Goal: Task Accomplishment & Management: Complete application form

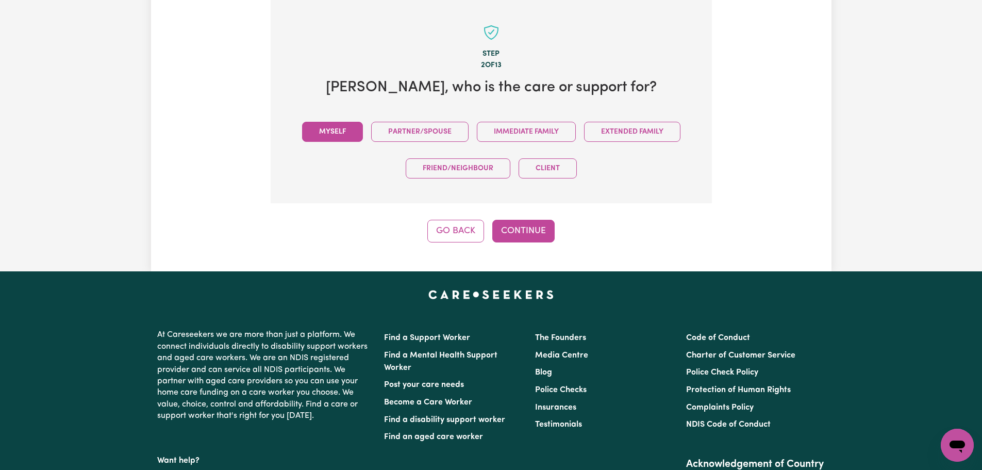
click at [340, 137] on button "Myself" at bounding box center [332, 132] width 61 height 20
click at [519, 231] on button "Continue" at bounding box center [523, 231] width 62 height 23
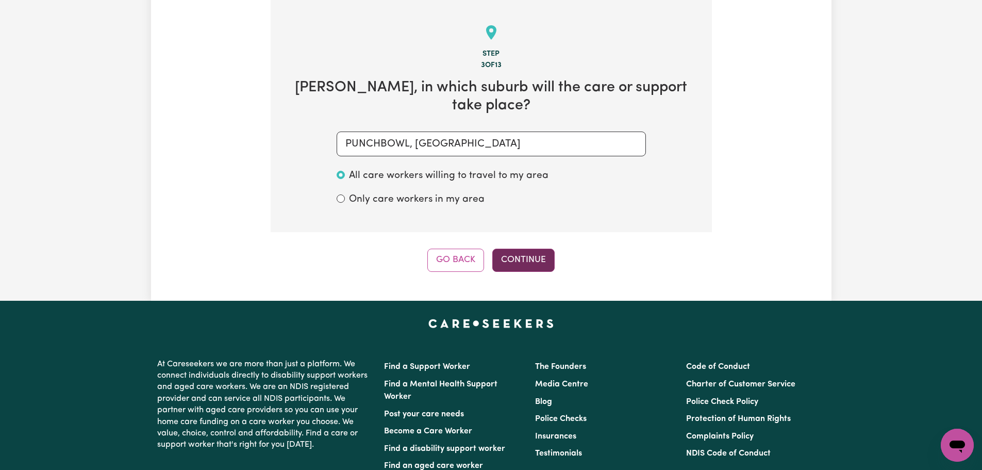
click at [549, 254] on button "Continue" at bounding box center [523, 259] width 62 height 23
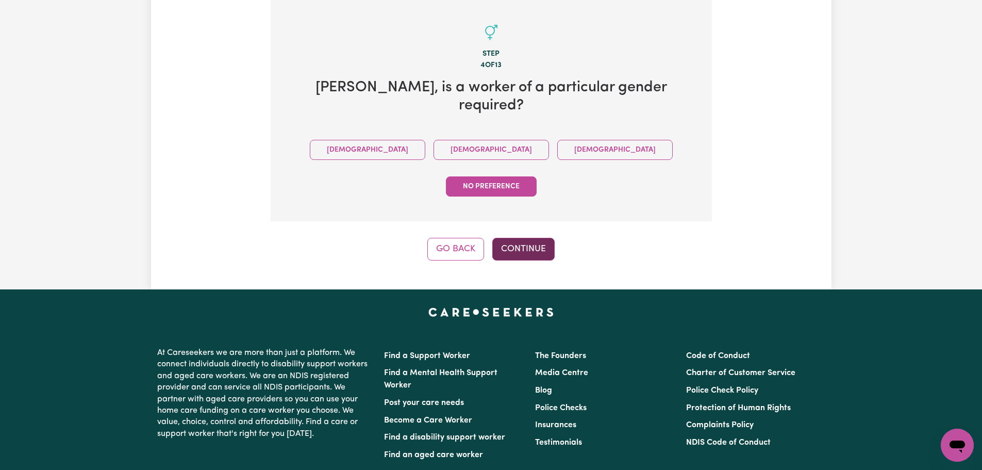
click at [528, 238] on button "Continue" at bounding box center [523, 249] width 62 height 23
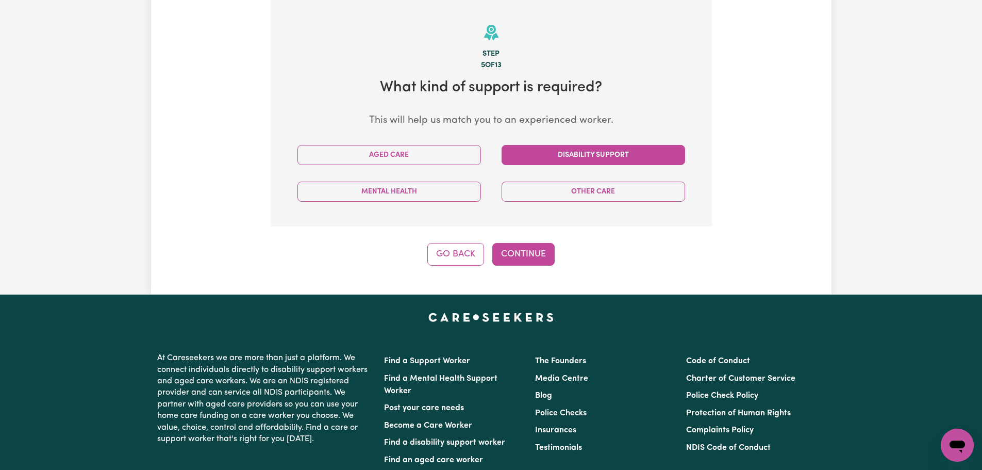
click at [573, 156] on button "Disability Support" at bounding box center [594, 155] width 184 height 20
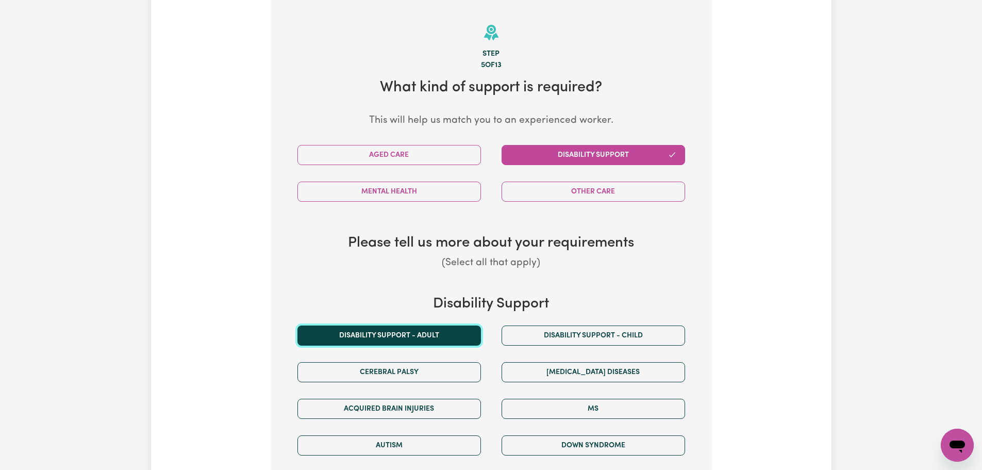
click at [443, 331] on button "Disability support - Adult" at bounding box center [389, 335] width 184 height 20
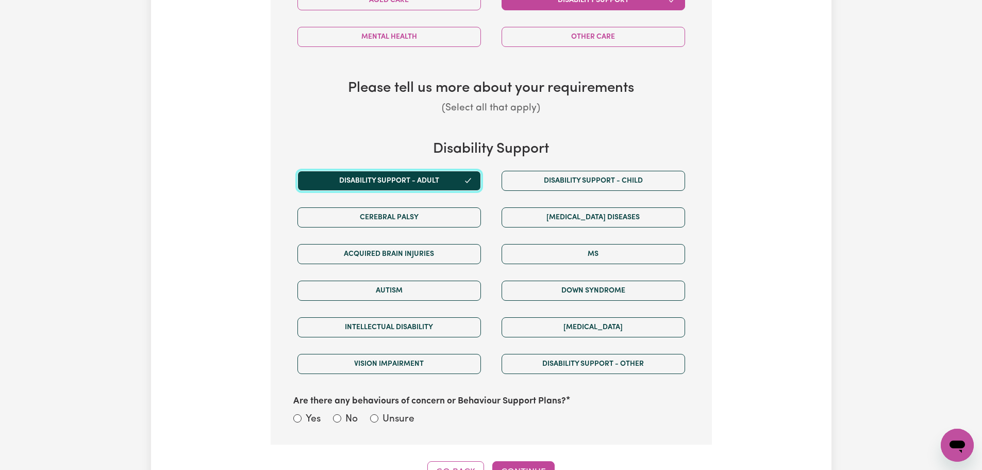
scroll to position [583, 0]
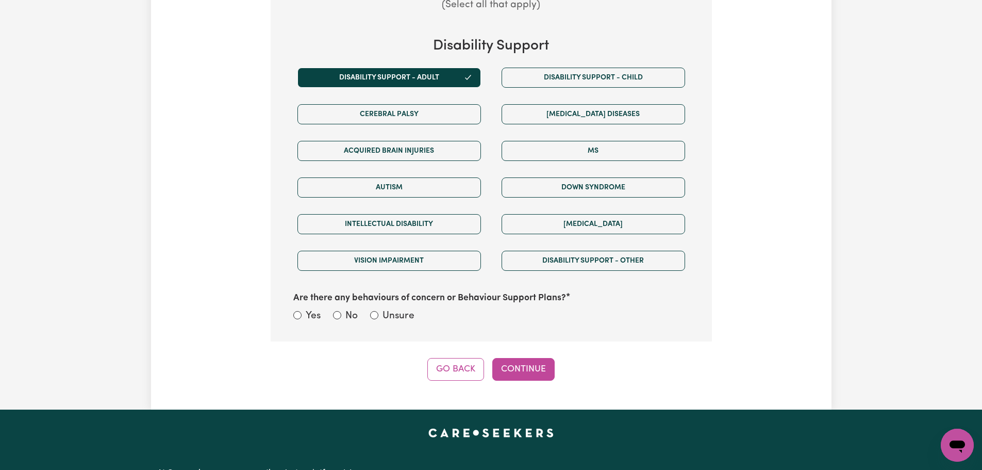
click at [400, 317] on label "Unsure" at bounding box center [399, 316] width 32 height 15
click at [378, 317] on input "Unsure" at bounding box center [374, 315] width 8 height 8
radio input "true"
click at [534, 375] on button "Continue" at bounding box center [523, 369] width 62 height 23
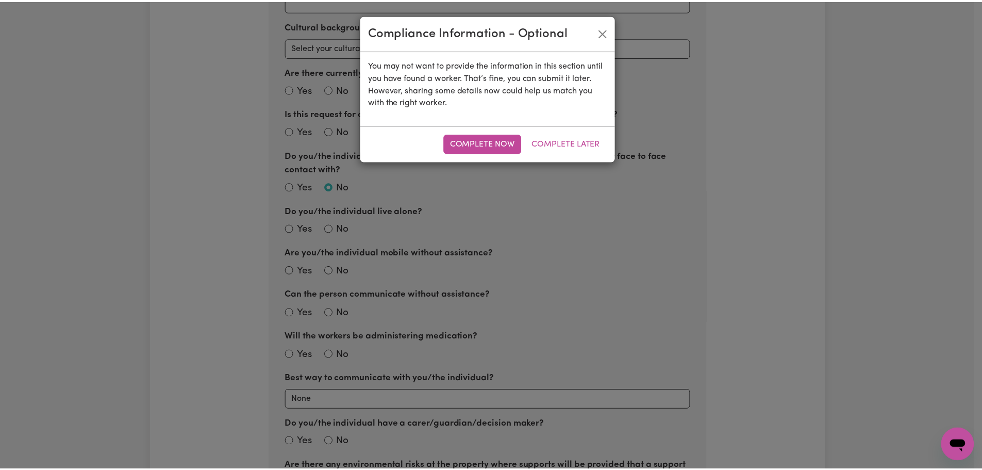
scroll to position [325, 0]
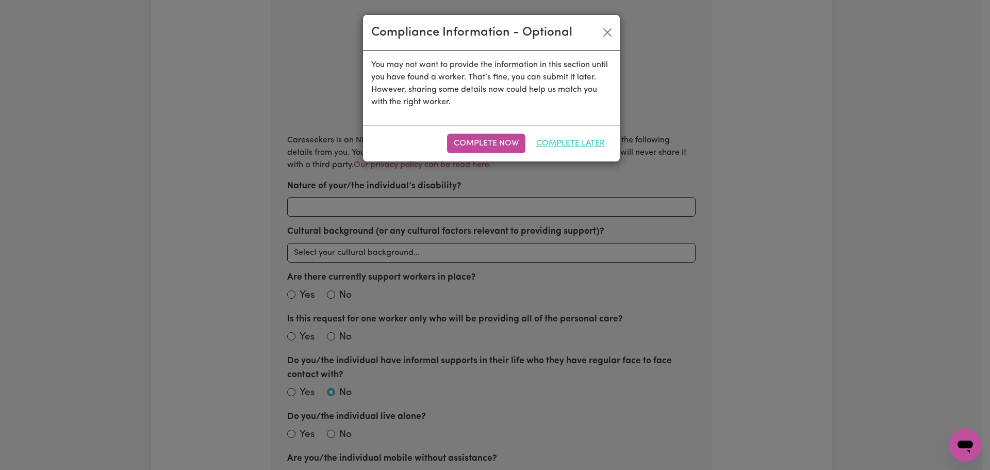
click at [571, 145] on button "Complete Later" at bounding box center [570, 144] width 82 height 20
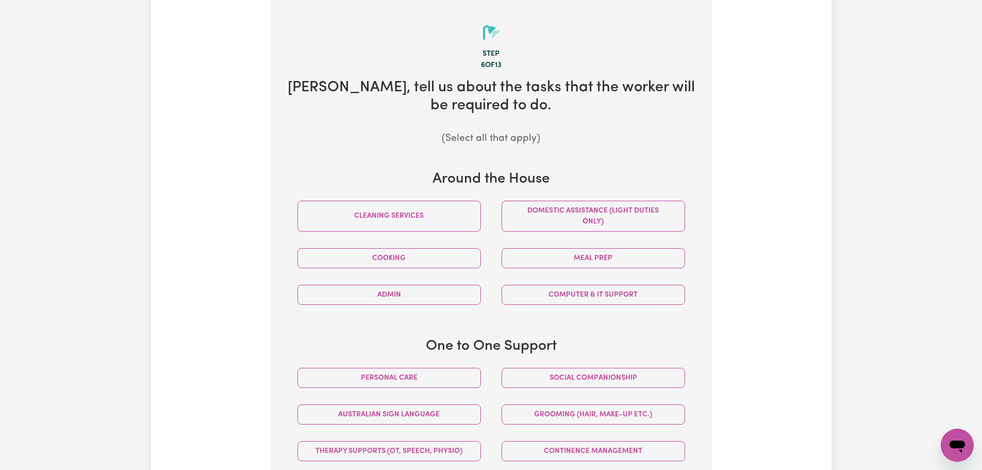
scroll to position [480, 0]
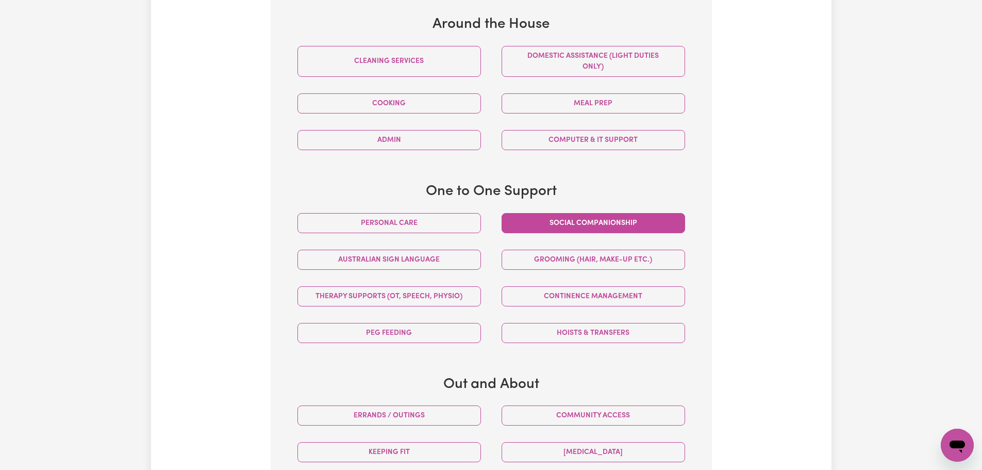
click at [577, 218] on button "Social companionship" at bounding box center [594, 223] width 184 height 20
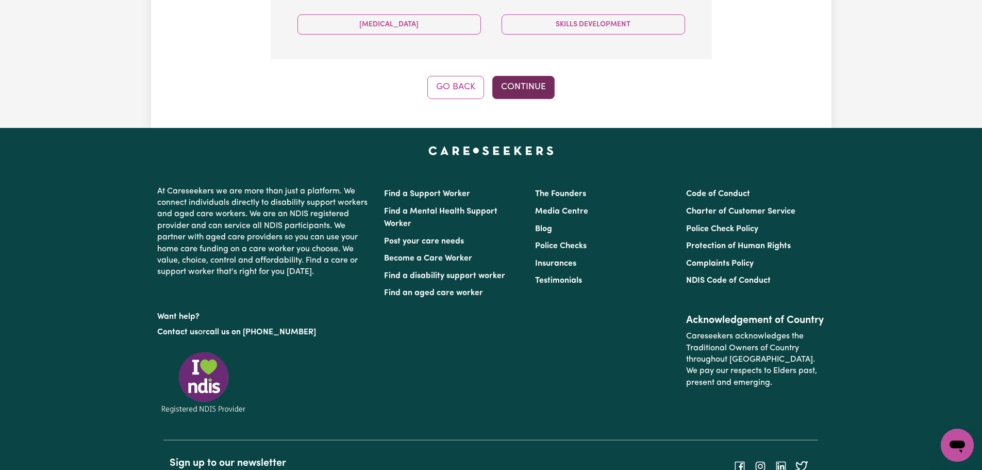
click at [521, 87] on button "Continue" at bounding box center [523, 87] width 62 height 23
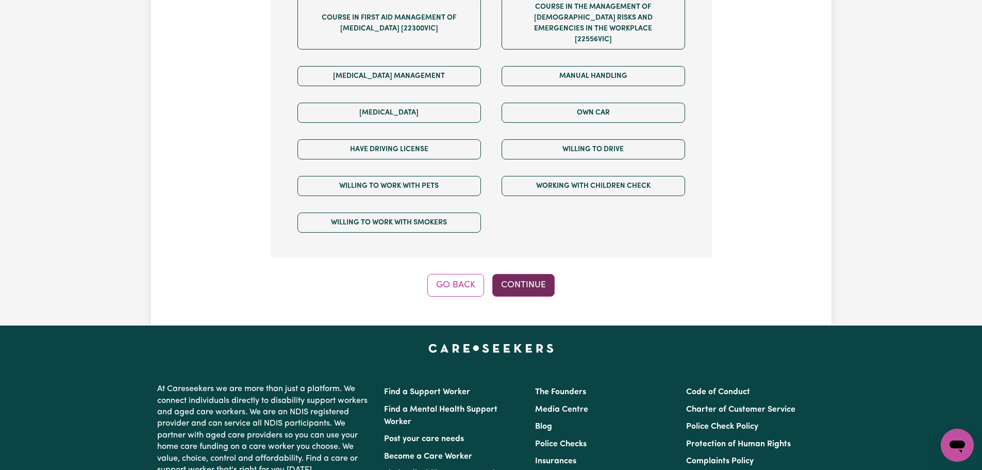
click at [513, 274] on button "Continue" at bounding box center [523, 285] width 62 height 23
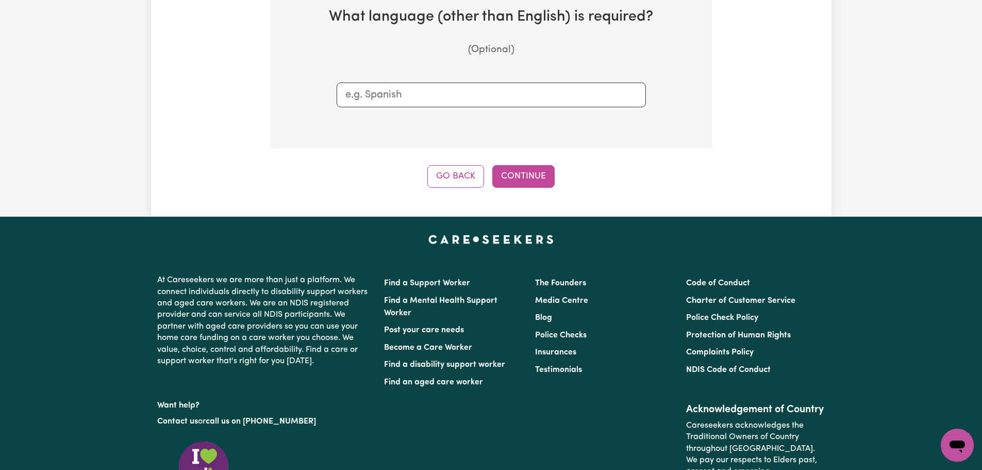
scroll to position [325, 0]
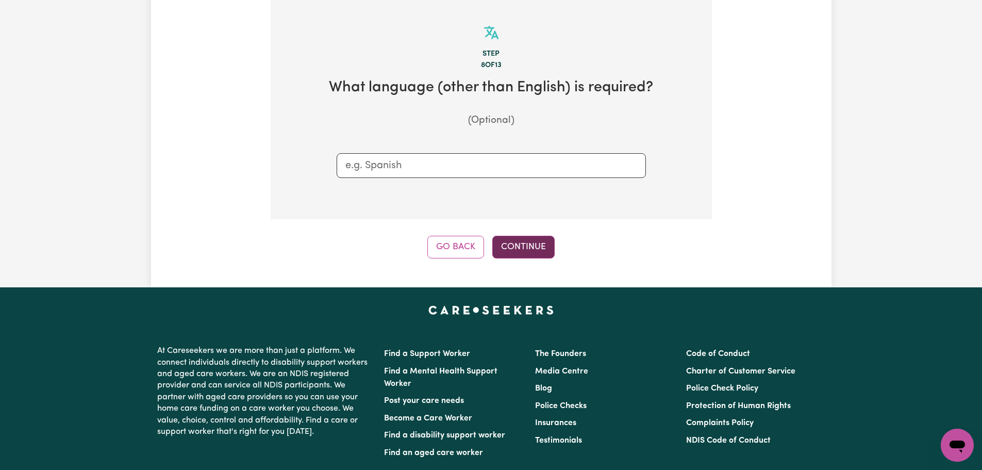
click at [518, 244] on button "Continue" at bounding box center [523, 247] width 62 height 23
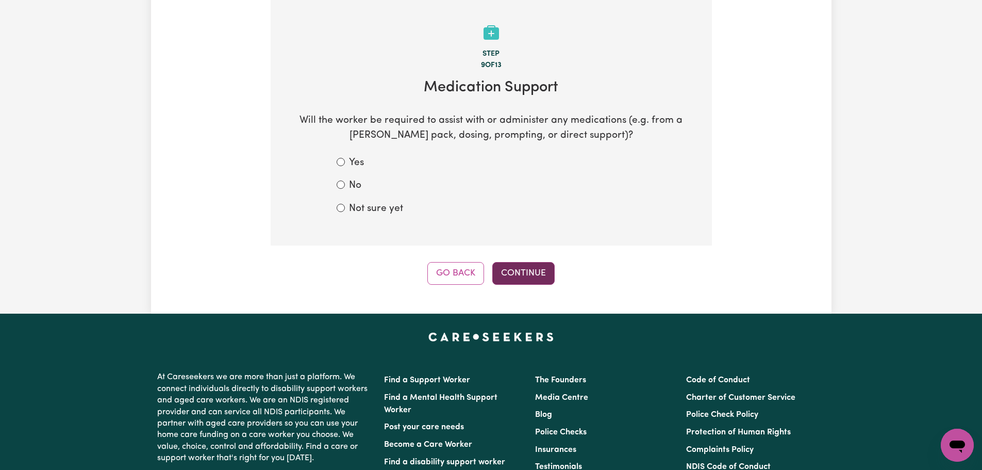
click at [531, 273] on button "Continue" at bounding box center [523, 273] width 62 height 23
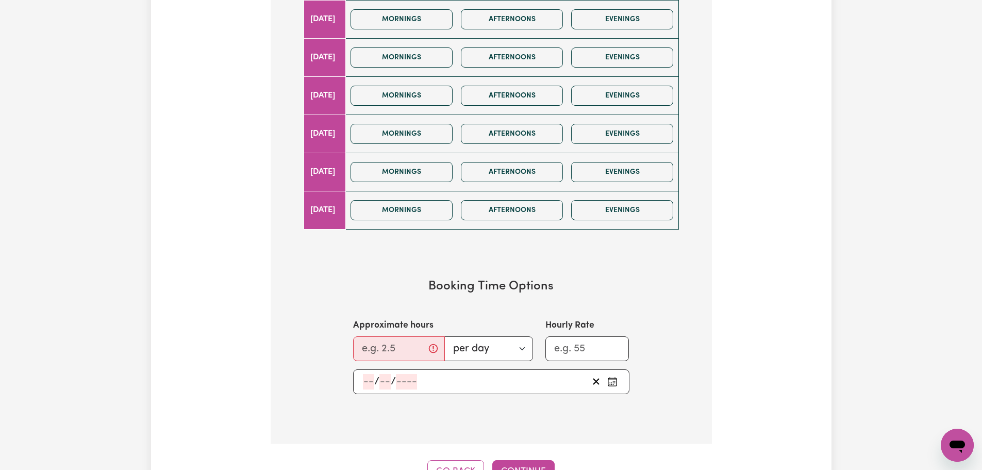
scroll to position [722, 0]
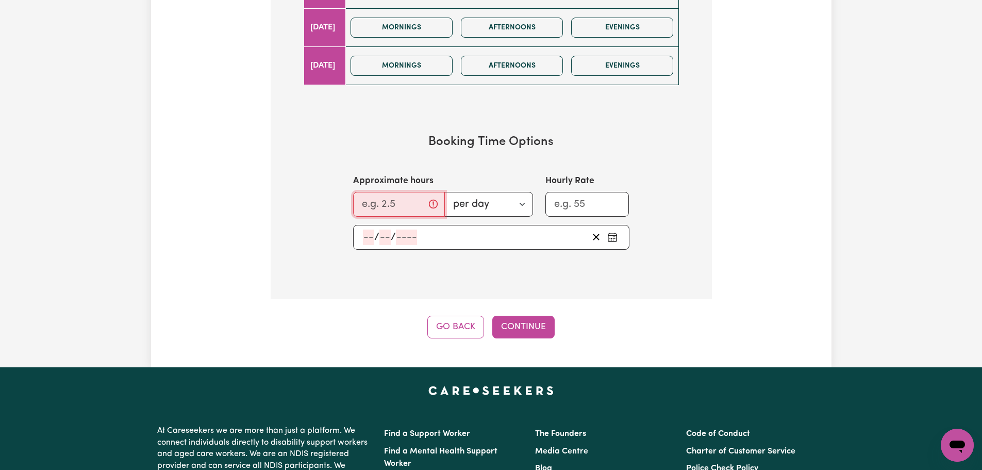
click at [403, 207] on input "Approximate hours" at bounding box center [399, 204] width 92 height 25
type input "2"
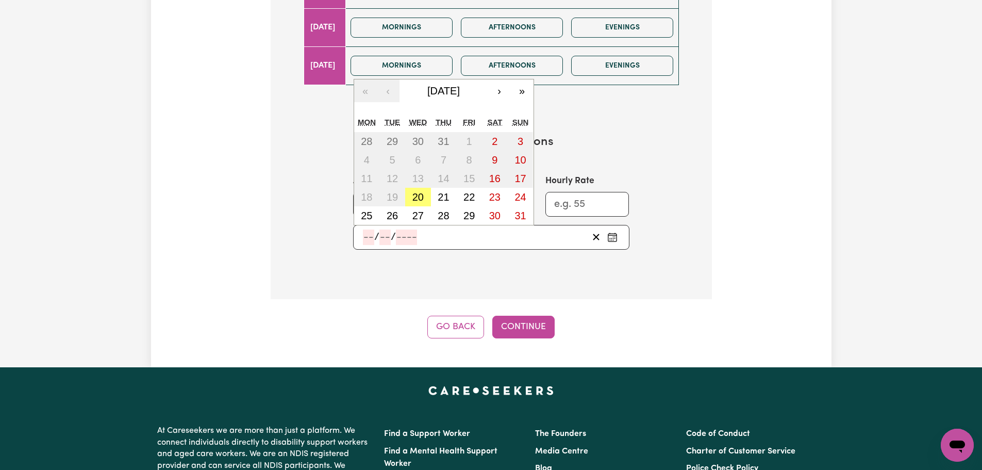
click at [368, 239] on input "number" at bounding box center [368, 236] width 11 height 15
click at [422, 197] on abbr "20" at bounding box center [417, 196] width 11 height 11
type input "[DATE]"
type input "20"
type input "8"
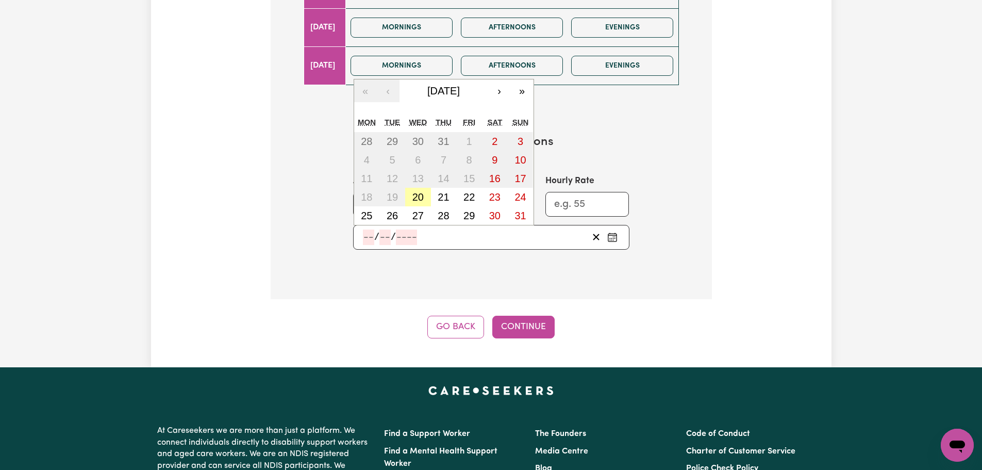
type input "2025"
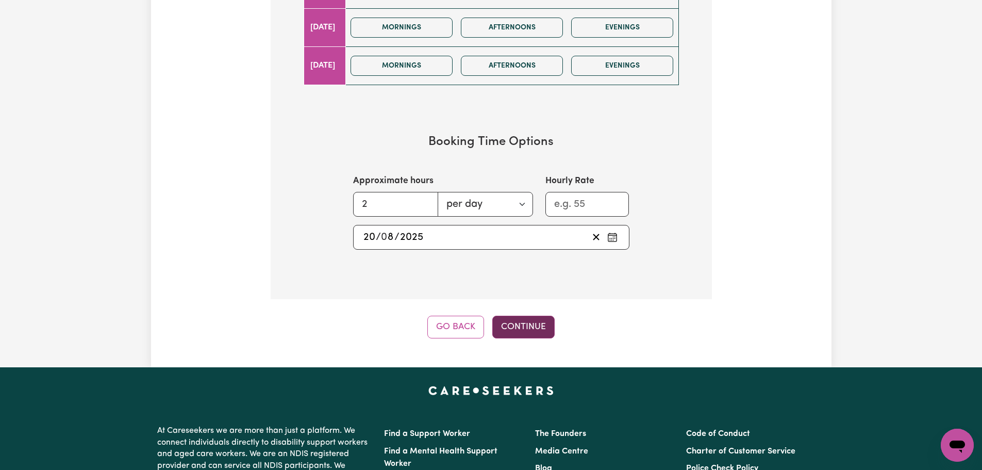
click at [533, 332] on button "Continue" at bounding box center [523, 327] width 62 height 23
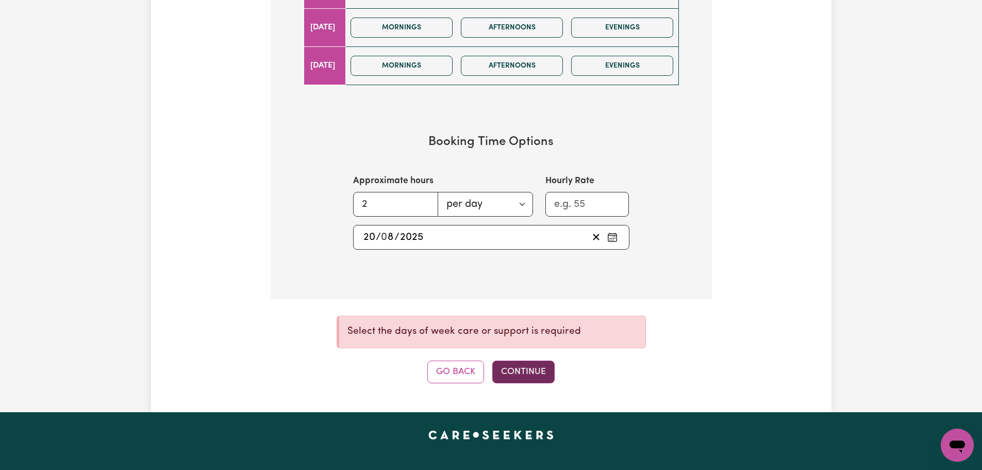
click at [529, 371] on button "Continue" at bounding box center [523, 371] width 62 height 23
click at [563, 208] on input "Hourly Rate" at bounding box center [587, 204] width 84 height 25
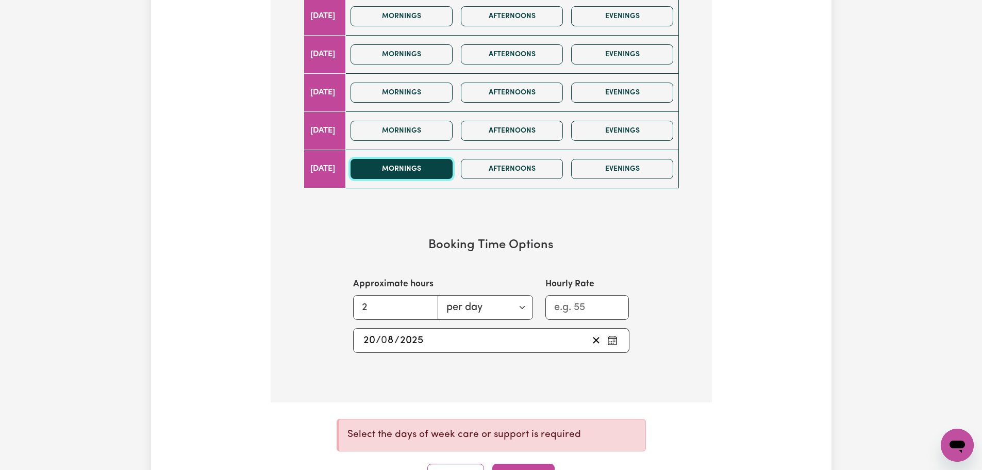
click at [425, 168] on button "Mornings" at bounding box center [402, 169] width 102 height 20
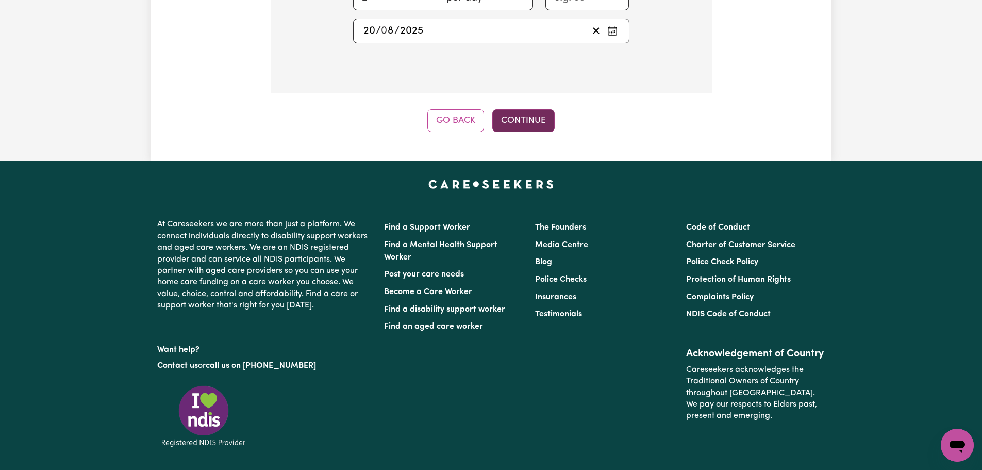
click at [527, 119] on button "Continue" at bounding box center [523, 120] width 62 height 23
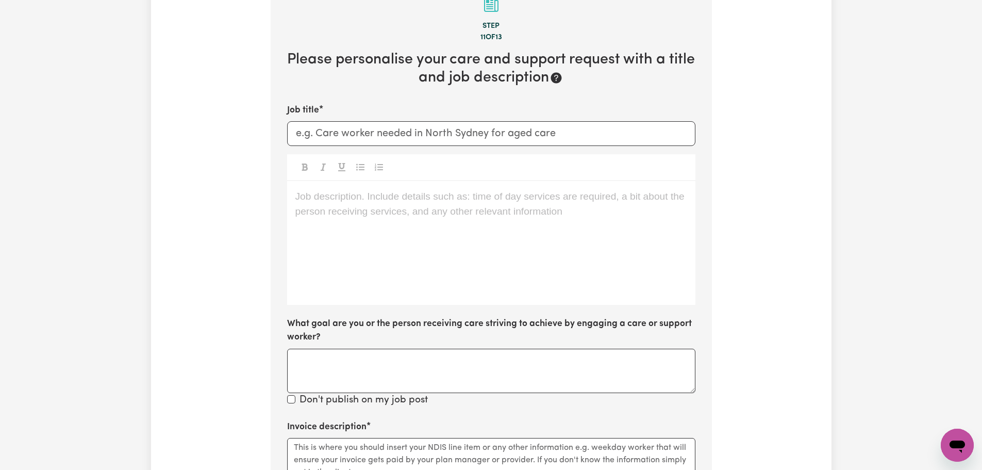
scroll to position [325, 0]
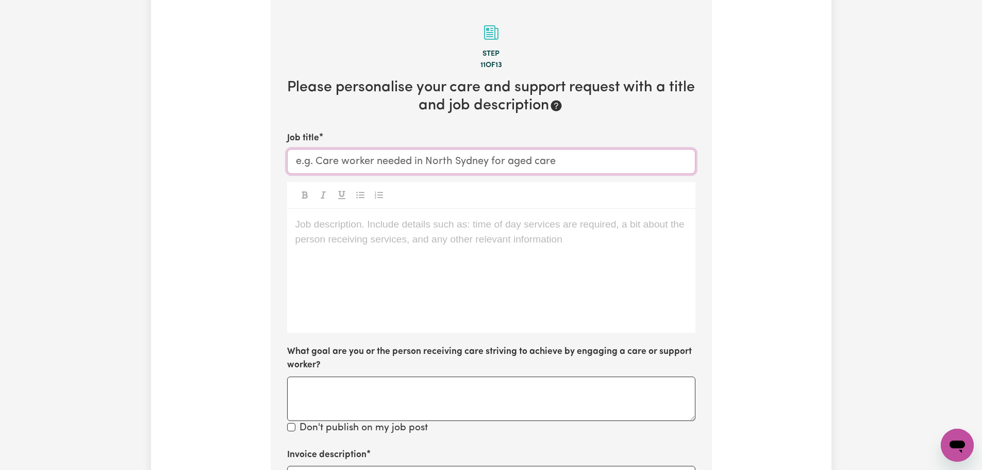
click at [450, 167] on input "Job title" at bounding box center [491, 161] width 408 height 25
type input "Support Worker Required"
drag, startPoint x: 395, startPoint y: 213, endPoint x: 398, endPoint y: 221, distance: 8.8
click at [394, 214] on div "Job description. Include details such as: time of day services are required, a …" at bounding box center [491, 271] width 408 height 124
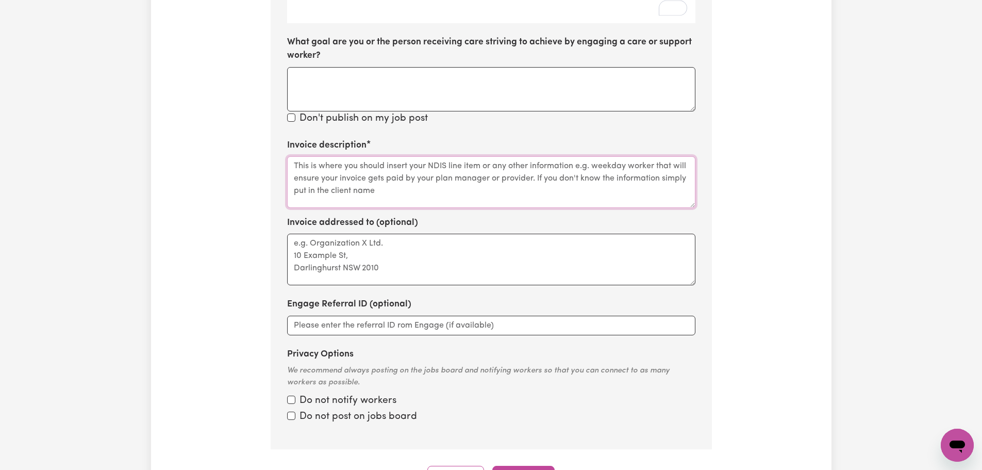
click at [370, 198] on textarea "Invoice description" at bounding box center [491, 182] width 408 height 52
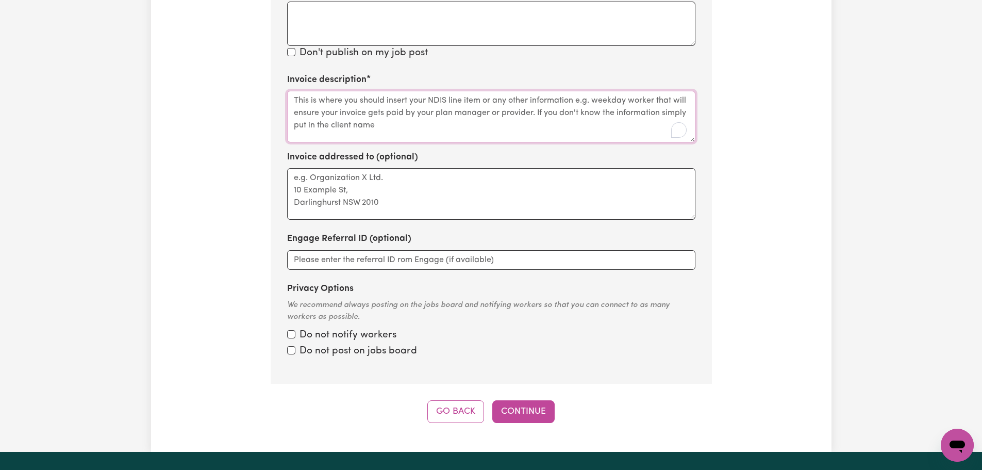
scroll to position [738, 0]
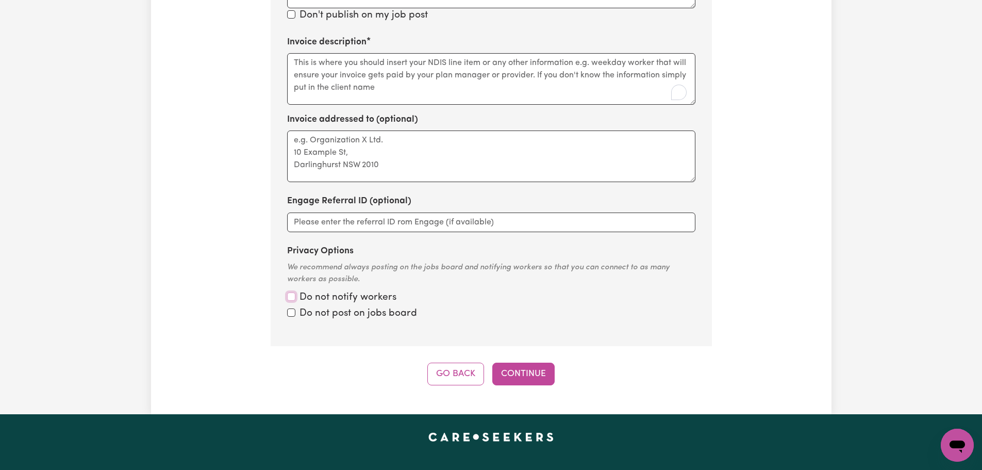
click at [292, 300] on input "Privacy Options" at bounding box center [291, 296] width 8 height 8
checkbox input "true"
click at [292, 301] on input "Privacy Options" at bounding box center [291, 296] width 8 height 8
checkbox input "true"
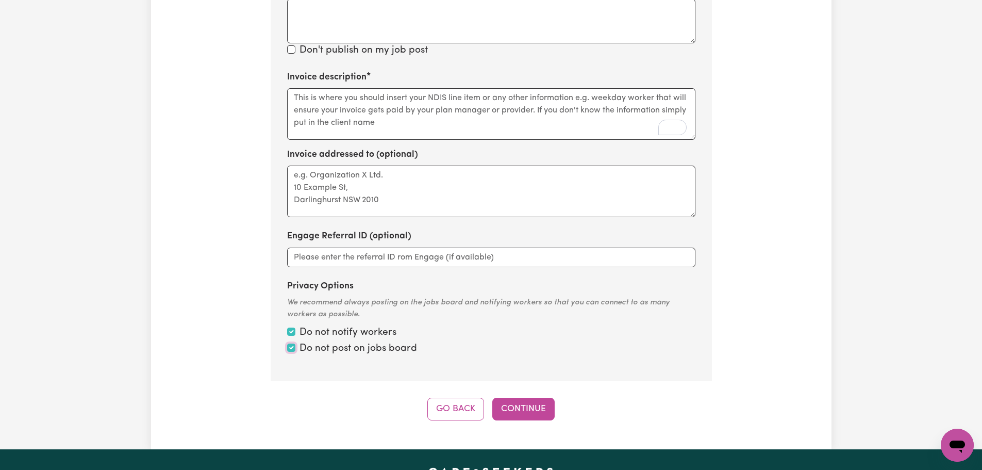
scroll to position [635, 0]
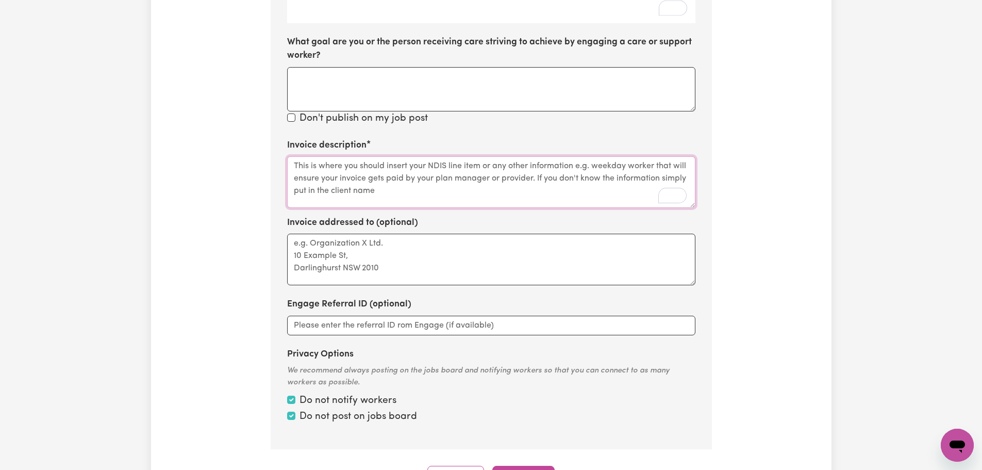
click at [325, 184] on textarea "Invoice description" at bounding box center [491, 182] width 408 height 52
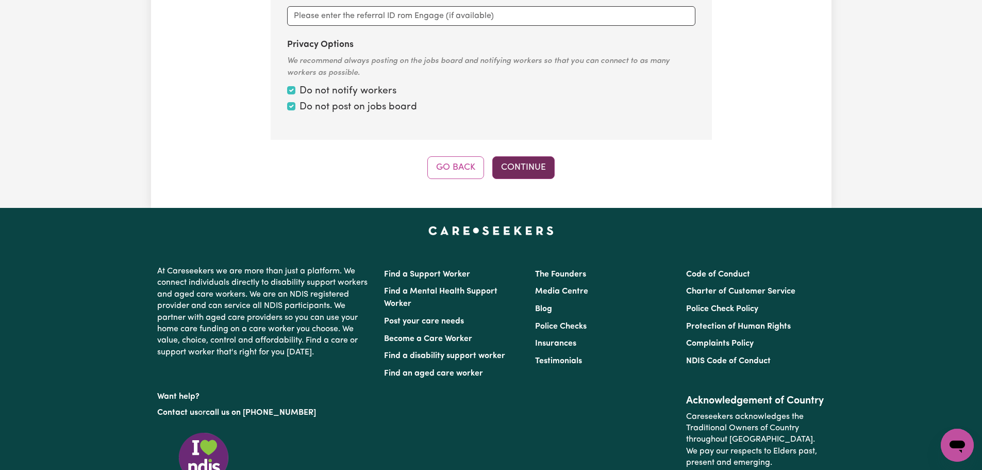
type textarea "[PERSON_NAME]"
click at [533, 168] on button "Continue" at bounding box center [523, 167] width 62 height 23
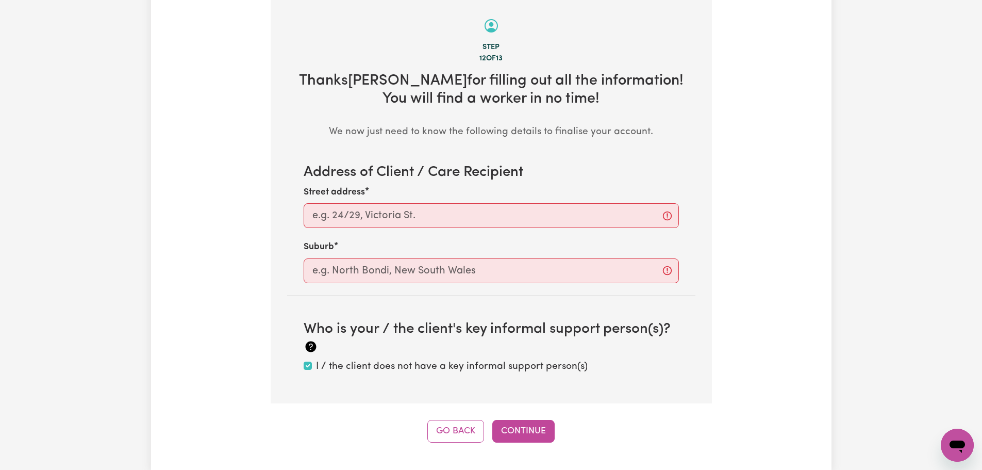
scroll to position [325, 0]
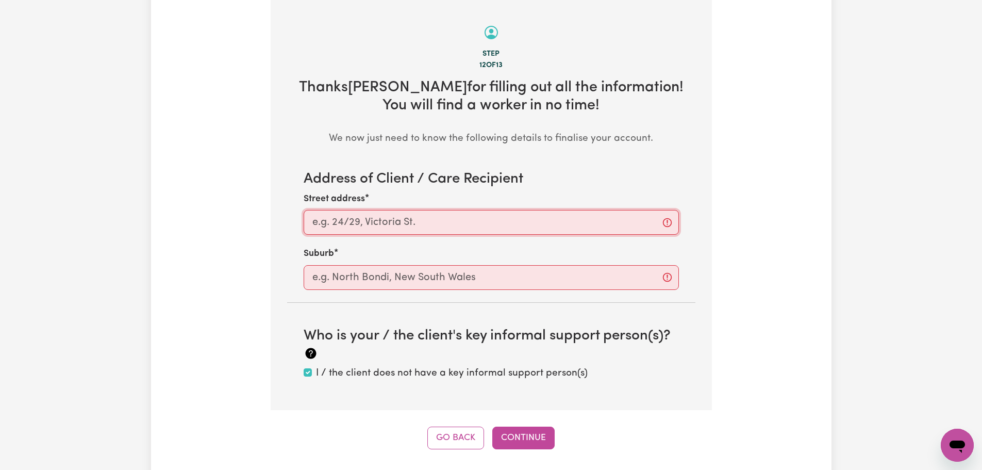
click at [416, 224] on input "Street address" at bounding box center [491, 222] width 375 height 25
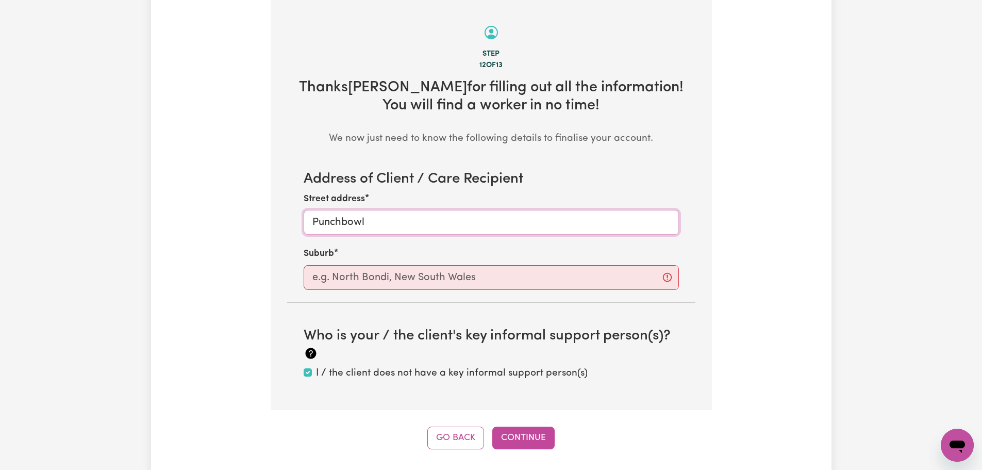
type input "Punchbowl"
click at [444, 275] on input "text" at bounding box center [491, 277] width 375 height 25
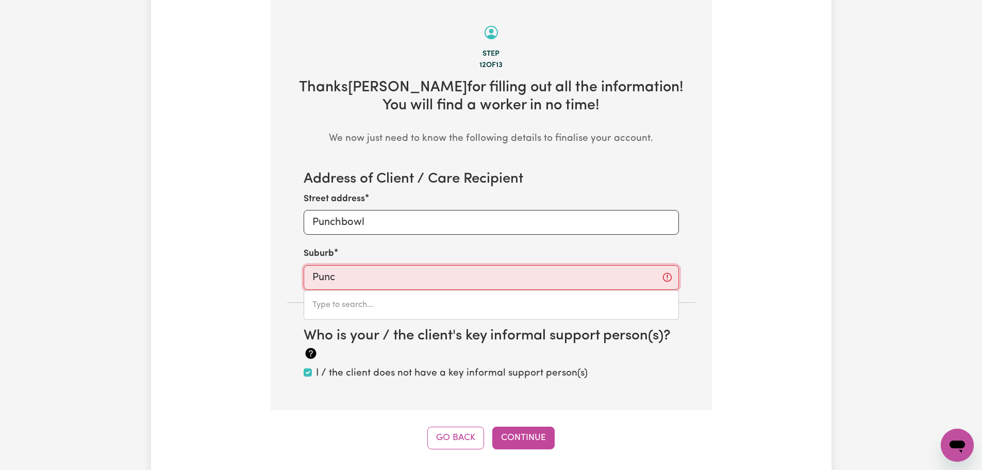
type input "Punch"
type input "PunchBOWL, [GEOGRAPHIC_DATA], 2196"
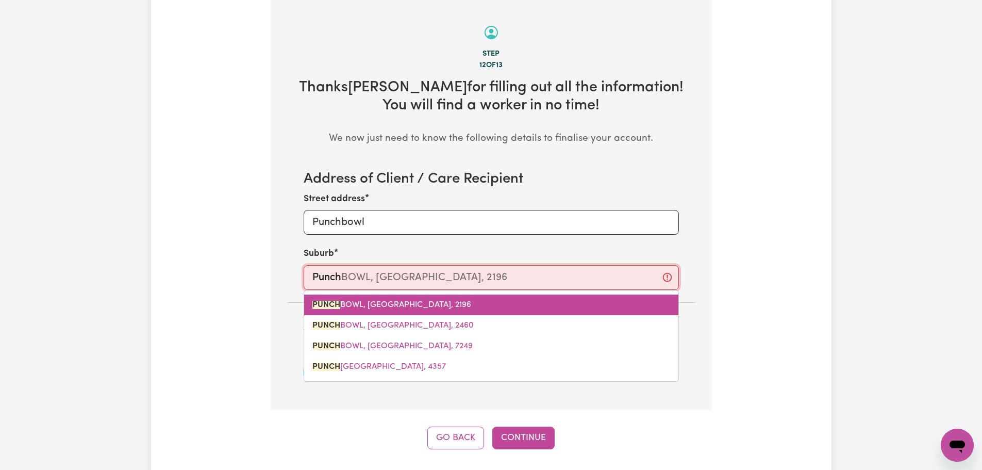
click at [473, 304] on link "[GEOGRAPHIC_DATA], [GEOGRAPHIC_DATA], 2196" at bounding box center [491, 304] width 374 height 21
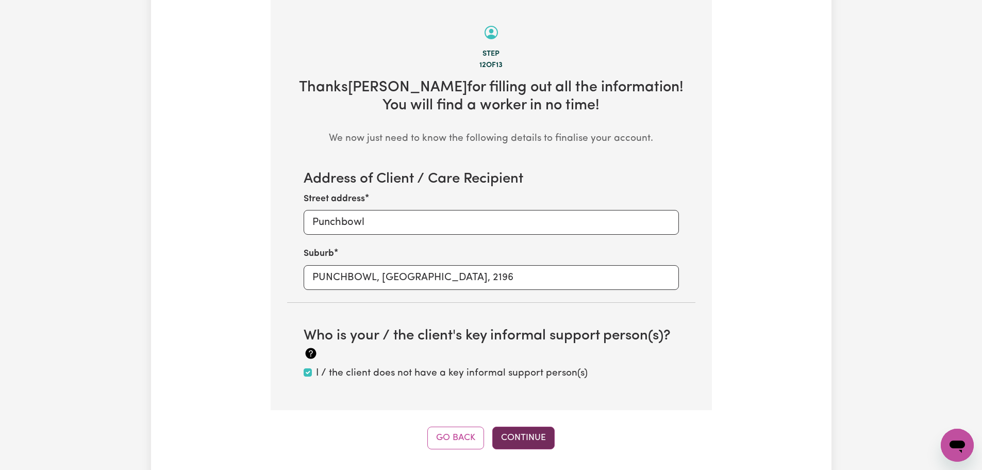
click at [538, 433] on button "Continue" at bounding box center [523, 437] width 62 height 23
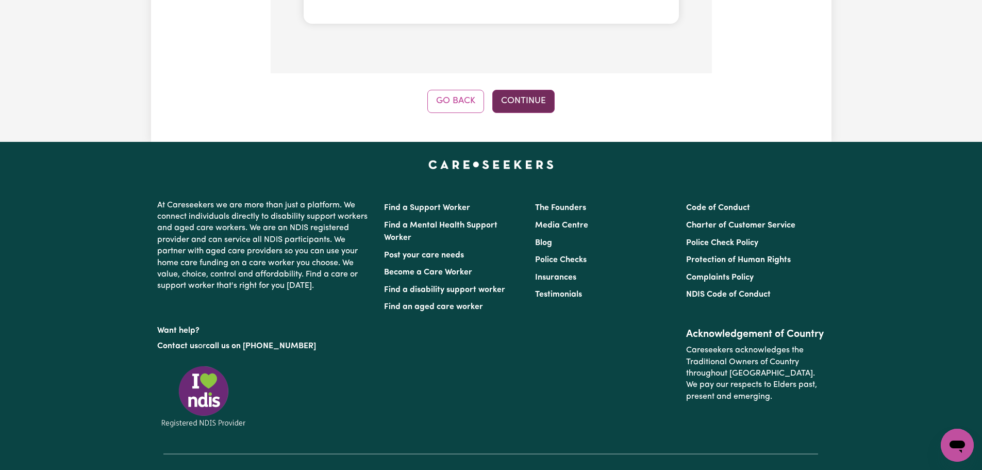
click at [538, 111] on button "Continue" at bounding box center [523, 101] width 62 height 23
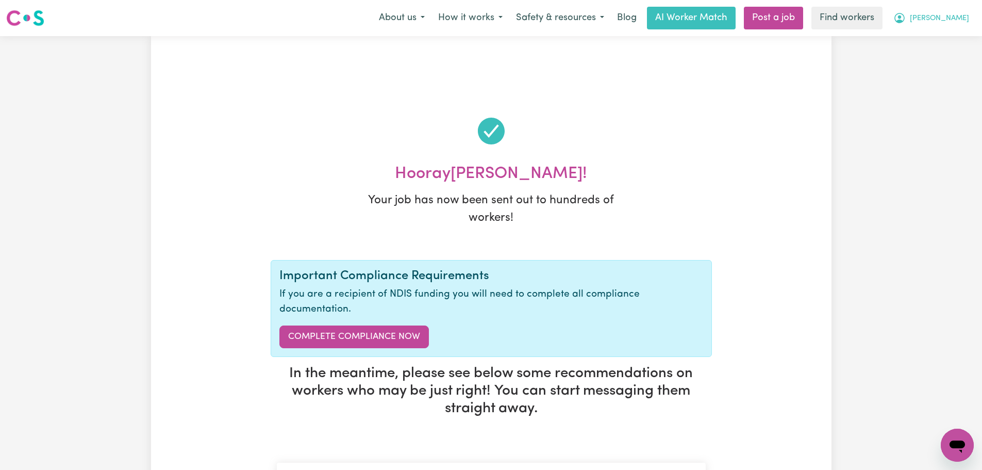
click at [941, 17] on button "[PERSON_NAME]" at bounding box center [931, 18] width 89 height 22
click at [938, 65] on link "Logout" at bounding box center [934, 59] width 81 height 20
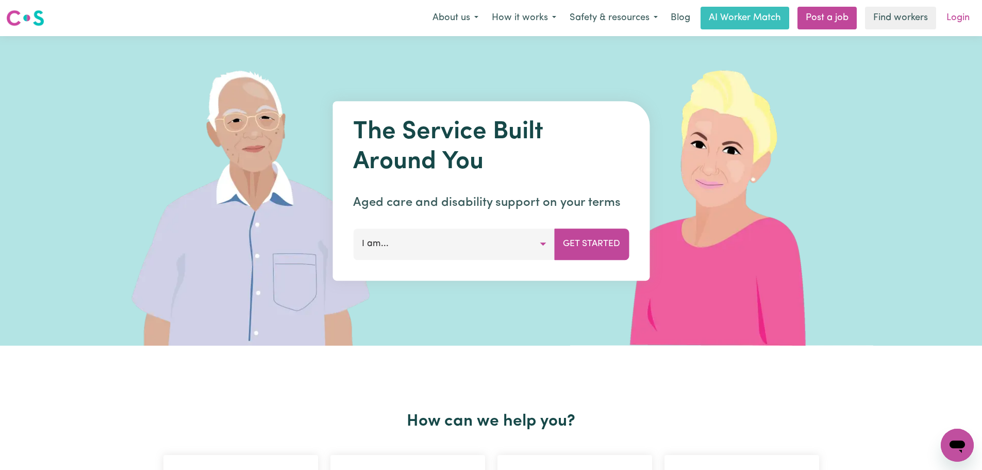
click at [964, 20] on link "Login" at bounding box center [958, 18] width 36 height 23
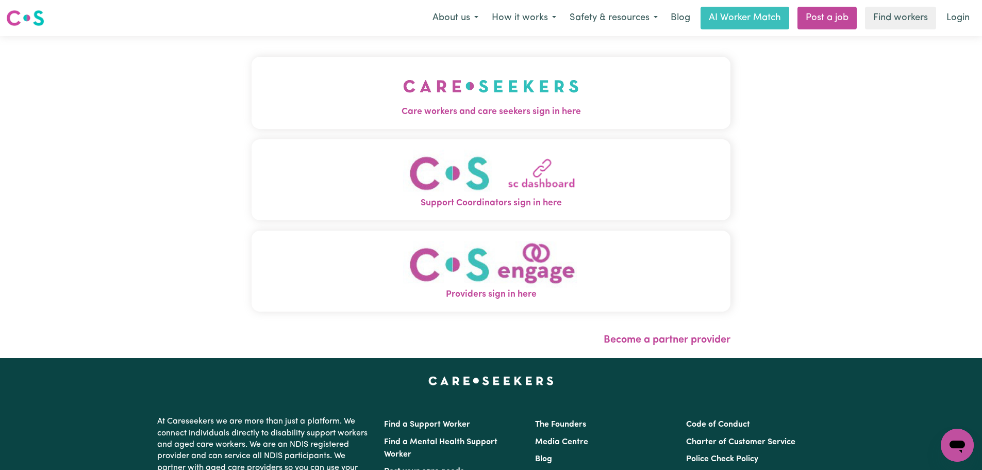
click at [441, 86] on button "Care workers and care seekers sign in here" at bounding box center [491, 93] width 479 height 72
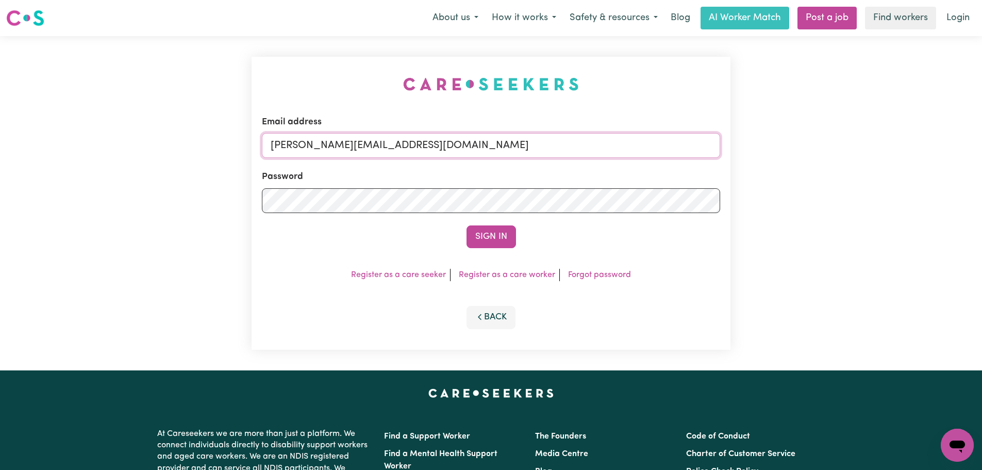
click at [491, 152] on input "[PERSON_NAME][EMAIL_ADDRESS][DOMAIN_NAME]" at bounding box center [491, 145] width 458 height 25
drag, startPoint x: 517, startPoint y: 145, endPoint x: 326, endPoint y: 142, distance: 190.8
click at [326, 142] on input "[EMAIL_ADDRESS][DOMAIN_NAME]" at bounding box center [491, 145] width 458 height 25
type input "[EMAIL_ADDRESS][DOMAIN_NAME]"
click at [482, 241] on button "Sign In" at bounding box center [491, 236] width 49 height 23
